Goal: Task Accomplishment & Management: Use online tool/utility

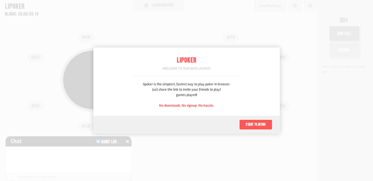
scroll to position [25, 0]
click at [261, 123] on button "Start playing" at bounding box center [256, 125] width 33 height 10
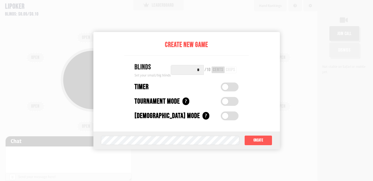
click at [225, 71] on div "chips" at bounding box center [231, 70] width 12 height 7
click at [226, 83] on label at bounding box center [230, 87] width 18 height 9
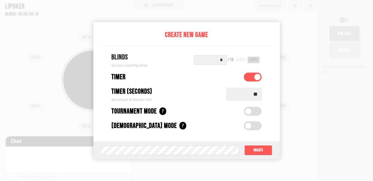
click at [223, 63] on input "*" at bounding box center [210, 60] width 33 height 10
click at [249, 58] on div "chips" at bounding box center [254, 60] width 12 height 7
click at [227, 59] on input "*" at bounding box center [210, 60] width 33 height 10
click at [229, 64] on div "/ 10 cents chips" at bounding box center [244, 60] width 36 height 10
click at [232, 60] on div "/ 10" at bounding box center [231, 60] width 6 height 5
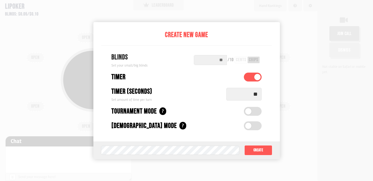
click at [205, 61] on input "text" at bounding box center [210, 60] width 33 height 10
click at [222, 59] on input "text" at bounding box center [210, 60] width 33 height 10
type input "**"
click at [267, 152] on button "Create" at bounding box center [259, 150] width 28 height 10
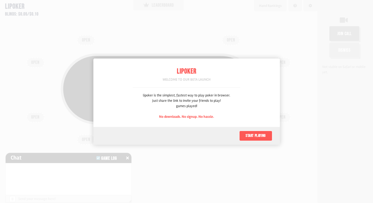
scroll to position [25, 0]
click at [244, 134] on button "Start playing" at bounding box center [256, 136] width 33 height 10
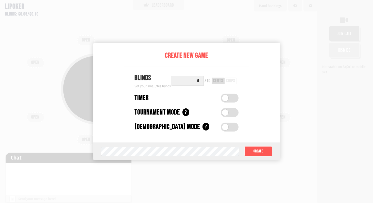
click at [227, 98] on span at bounding box center [225, 98] width 6 height 6
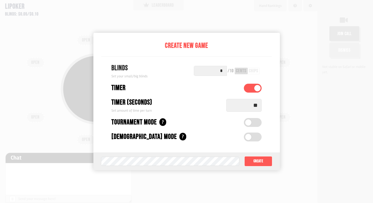
click at [220, 72] on input "*" at bounding box center [210, 71] width 33 height 10
type input "**"
click at [260, 162] on button "Create" at bounding box center [259, 161] width 28 height 10
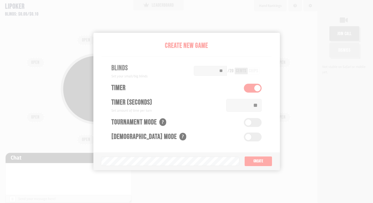
click at [116, 50] on div "Total Pot: $0.00 COPY GAME LINK" at bounding box center [159, 98] width 280 height 101
click at [70, 66] on div "Total Pot: $0.00 COPY GAME LINK" at bounding box center [159, 88] width 196 height 71
